Goal: Transaction & Acquisition: Purchase product/service

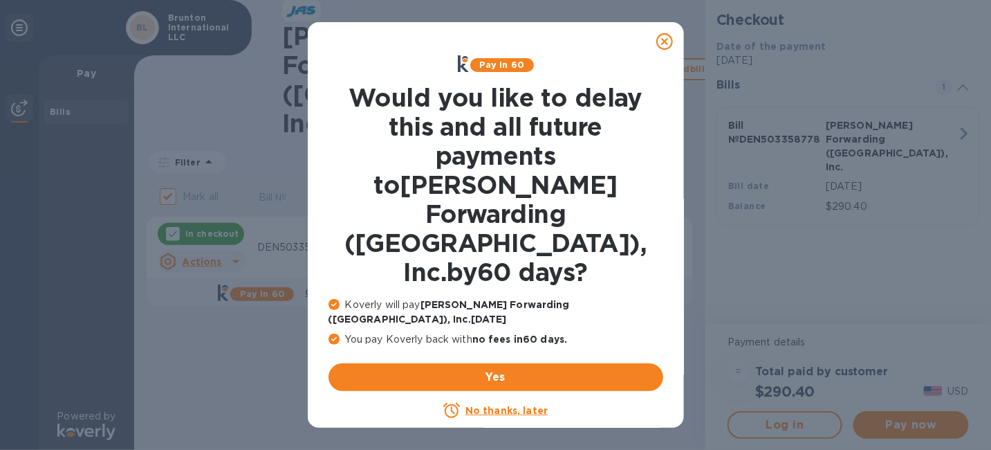
click at [520, 405] on u "No thanks, later" at bounding box center [507, 410] width 82 height 11
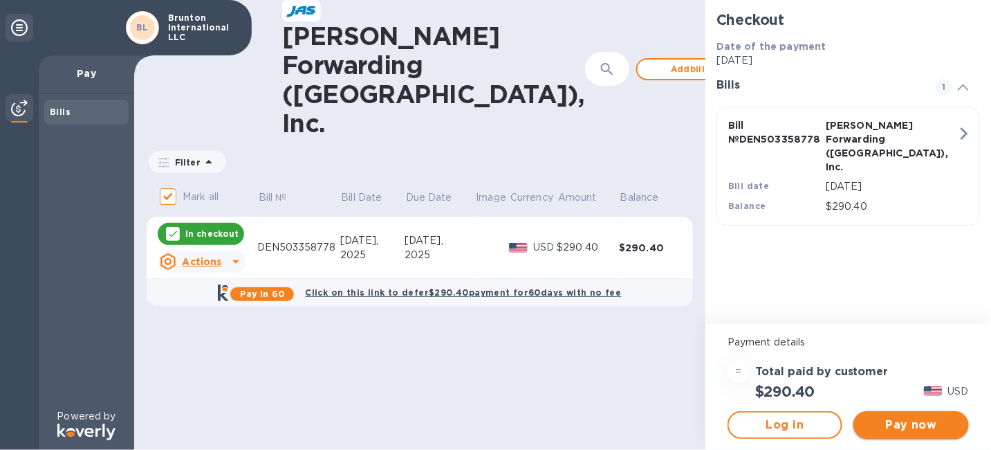
click at [899, 419] on span "Pay now" at bounding box center [911, 424] width 93 height 17
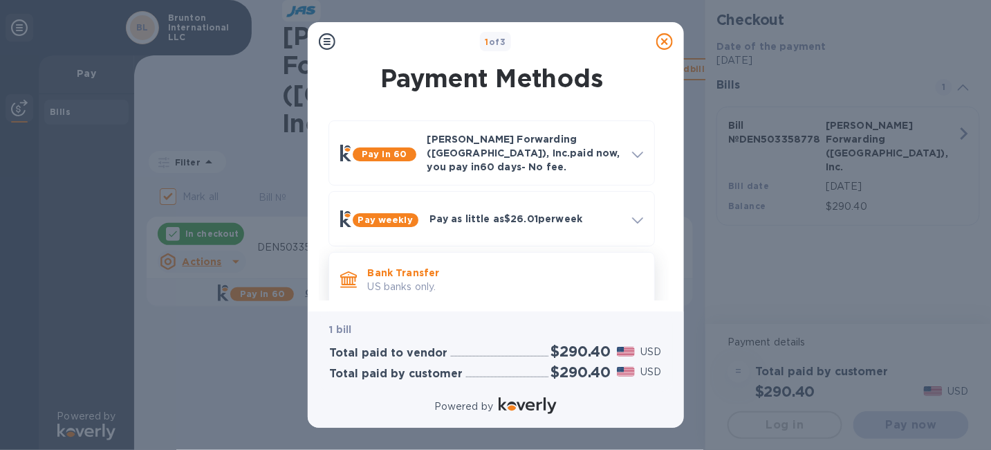
click at [519, 279] on p "US banks only." at bounding box center [505, 286] width 275 height 15
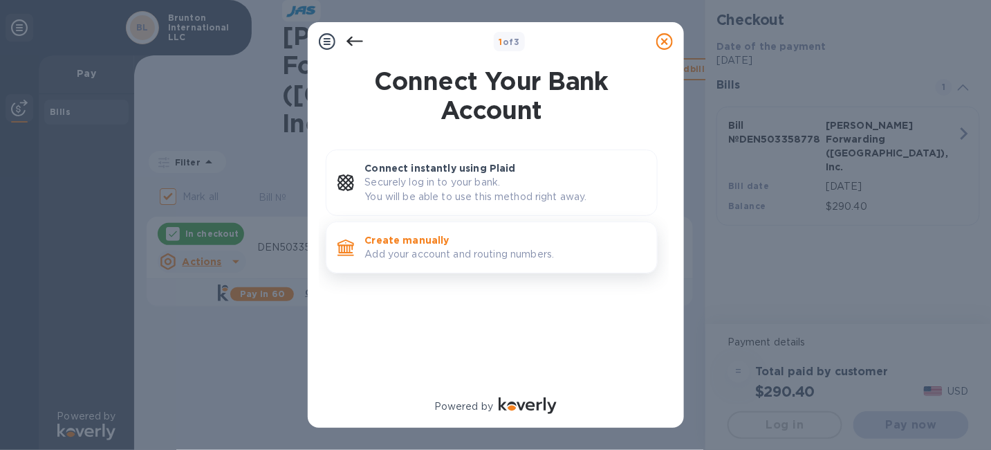
click at [496, 245] on p "Create manually" at bounding box center [505, 240] width 281 height 14
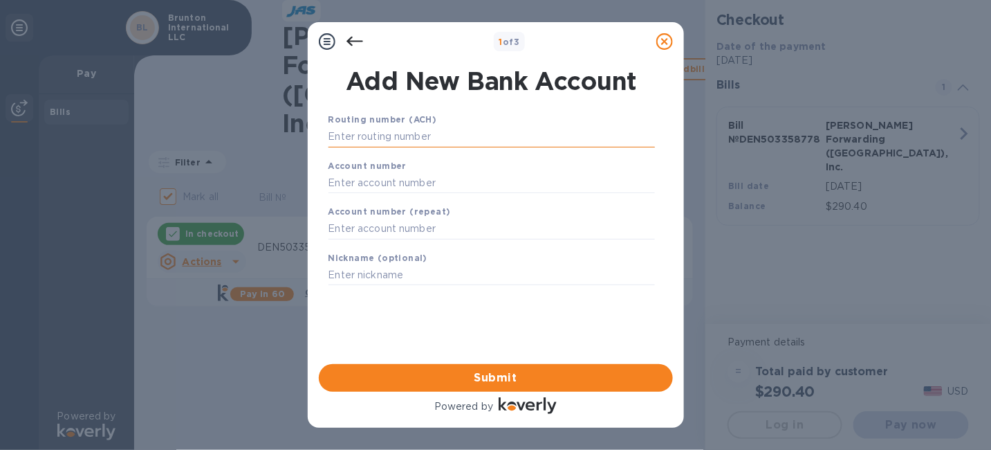
click at [443, 139] on input "text" at bounding box center [492, 137] width 326 height 21
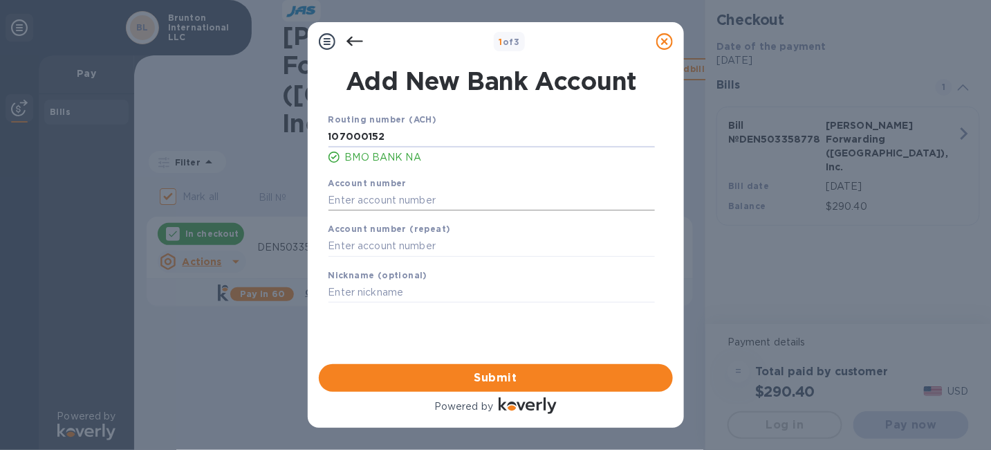
type input "107000152"
click at [425, 201] on input "text" at bounding box center [492, 200] width 326 height 21
type input "068470707"
click at [428, 250] on input "text" at bounding box center [492, 246] width 326 height 21
type input "068470707"
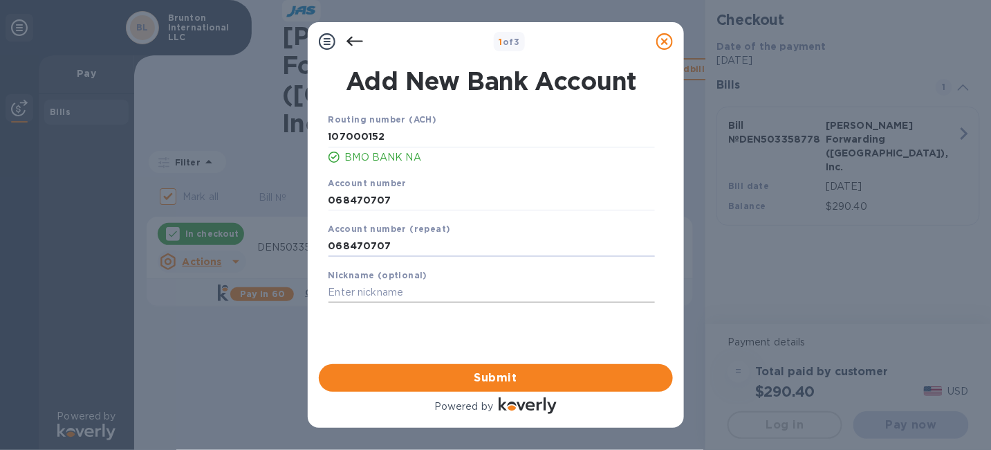
click at [377, 294] on input "text" at bounding box center [492, 292] width 326 height 21
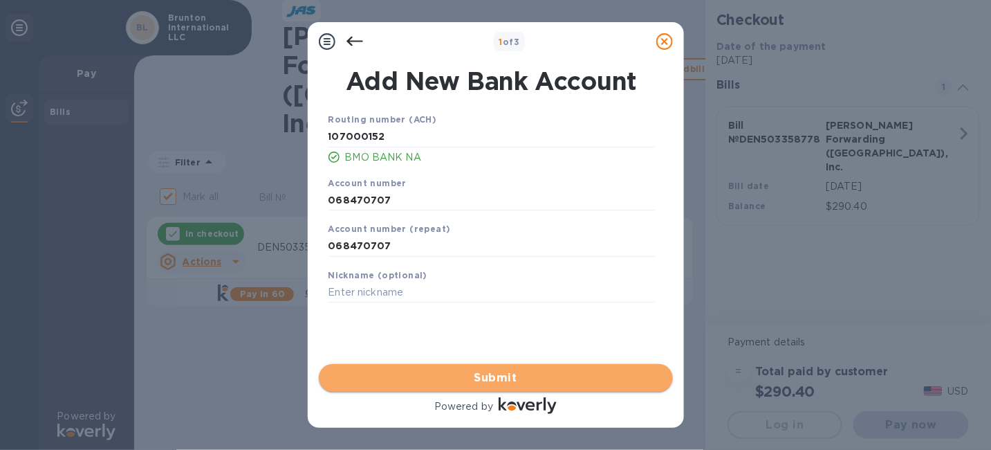
click at [502, 374] on span "Submit" at bounding box center [496, 377] width 332 height 17
